Goal: Ask a question: Seek information or help from site administrators or community

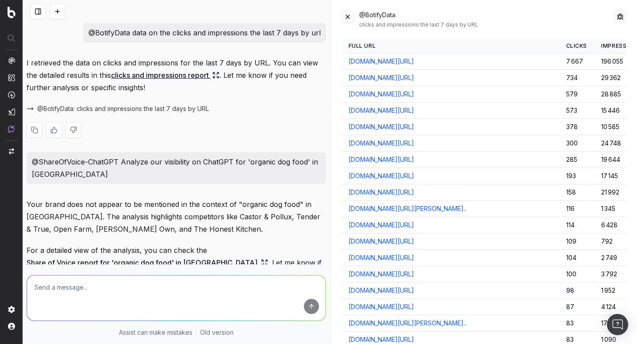
scroll to position [75, 0]
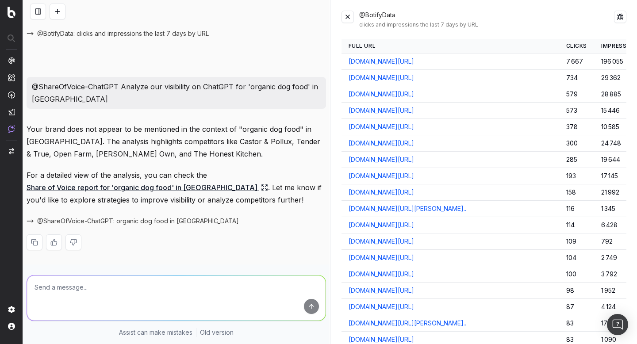
click at [142, 279] on textarea at bounding box center [176, 298] width 299 height 45
paste textarea "@BotifyData: clicks by URL for the last 7 days"
type textarea "@BotifyData: clicks by URL for the last 7 days"
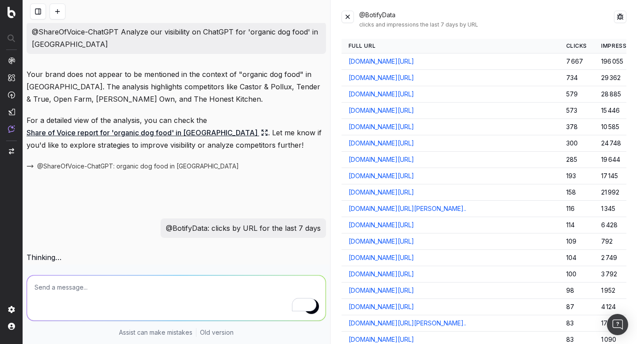
scroll to position [121, 0]
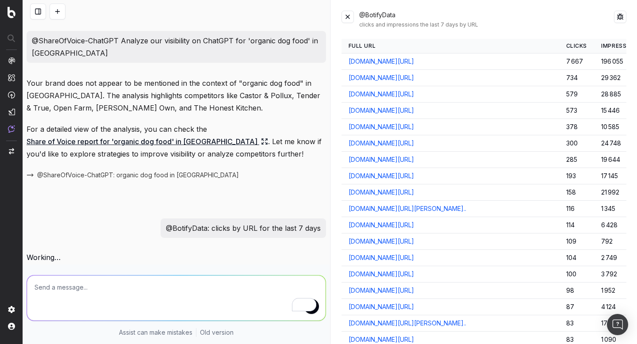
click at [354, 19] on div "@BotifyData clicks and impressions the last 7 days by URL" at bounding box center [484, 20] width 285 height 18
click at [347, 17] on button at bounding box center [348, 17] width 12 height 12
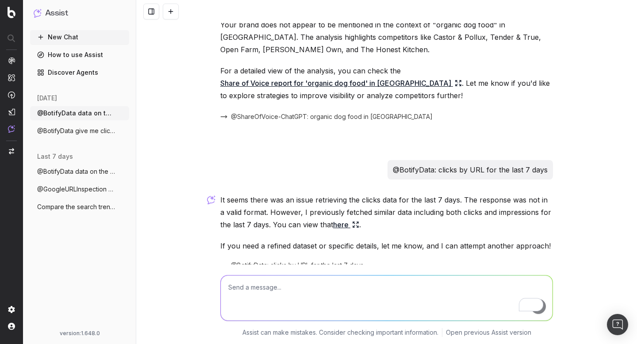
scroll to position [210, 0]
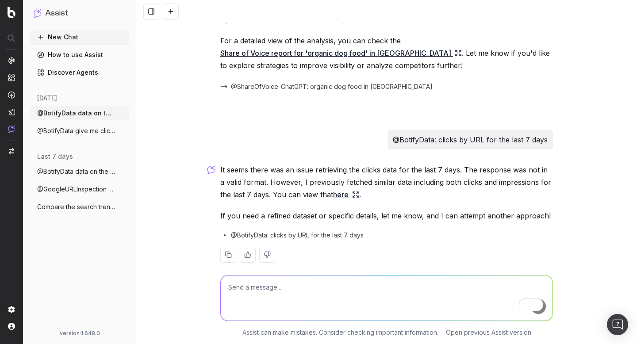
click at [252, 231] on span "@BotifyData: clicks by URL for the last 7 days" at bounding box center [297, 235] width 133 height 9
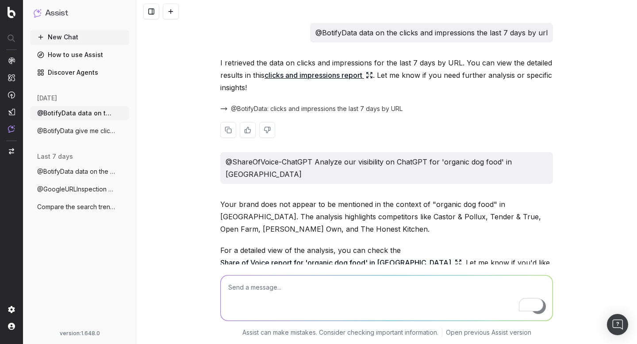
click at [275, 108] on span "@BotifyData: clicks and impressions the last 7 days by URL" at bounding box center [317, 108] width 172 height 9
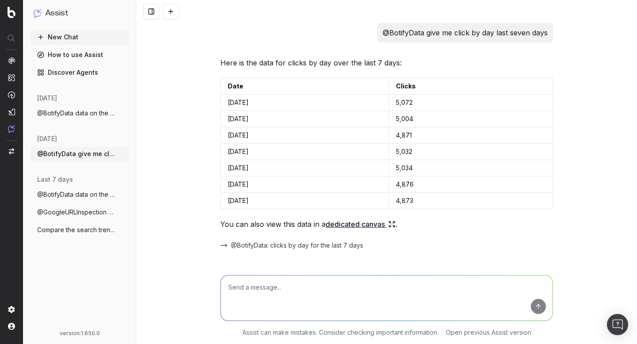
scroll to position [600, 0]
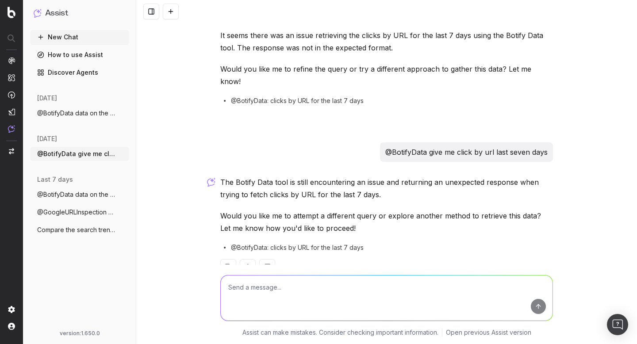
click at [412, 146] on p "@BotifyData give me click by url last seven days" at bounding box center [466, 152] width 162 height 12
copy p "@BotifyData give me click by url last seven days"
click at [324, 273] on div at bounding box center [387, 297] width 340 height 64
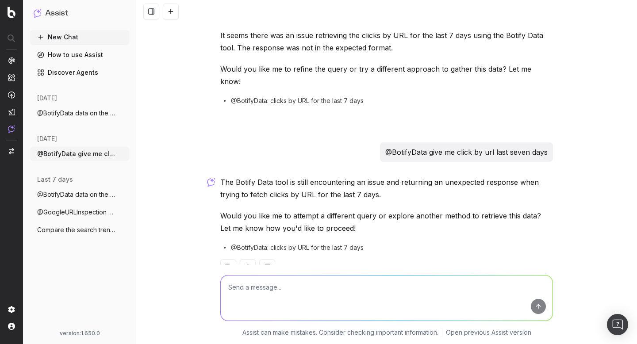
click at [58, 38] on button "New Chat" at bounding box center [79, 37] width 99 height 14
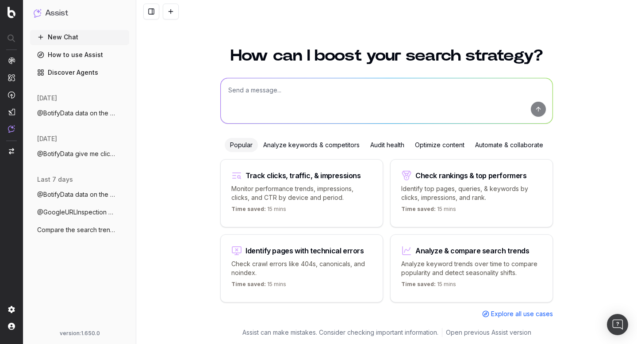
click at [261, 101] on textarea at bounding box center [387, 100] width 332 height 45
paste textarea "@BotifyData give me click by url last seven days"
type textarea "@BotifyData give me click by url last seven days"
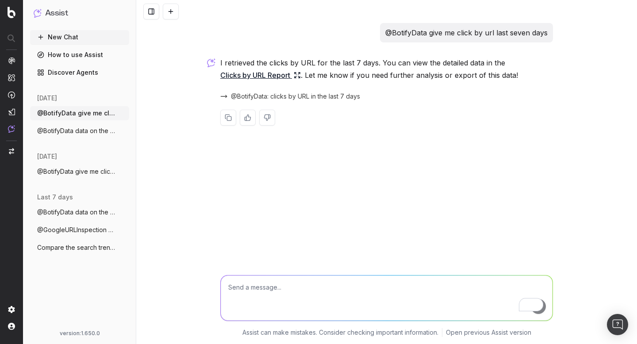
click at [276, 94] on span "@BotifyData: clicks by URL in the last 7 days" at bounding box center [295, 96] width 129 height 9
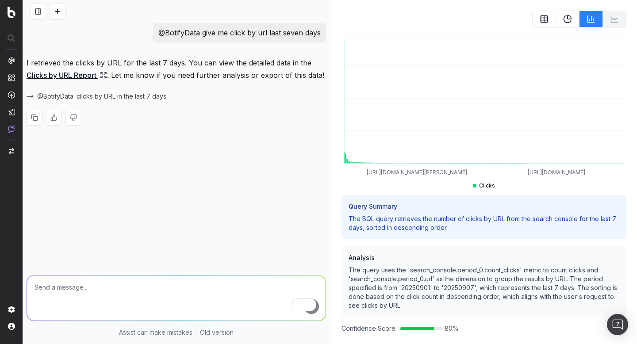
scroll to position [53, 0]
